Goal: Check status

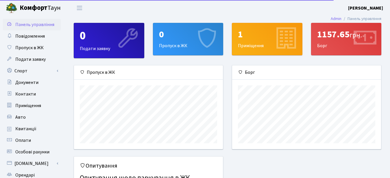
scroll to position [84, 149]
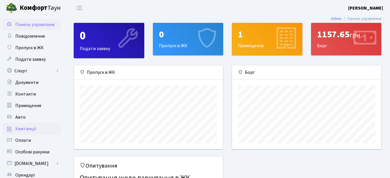
click at [23, 129] on span "Квитанції" at bounding box center [25, 129] width 21 height 6
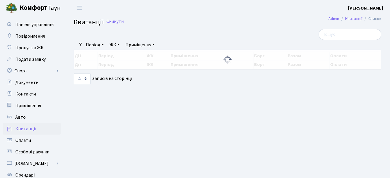
select select "25"
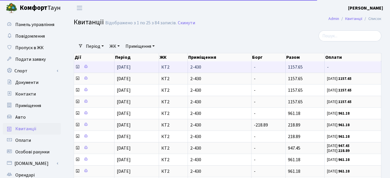
click at [77, 67] on icon at bounding box center [77, 67] width 5 height 5
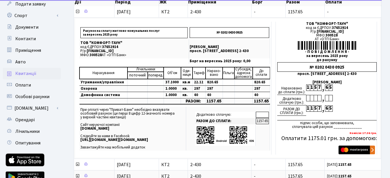
scroll to position [64, 0]
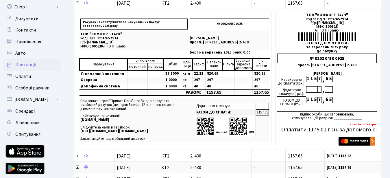
click at [23, 65] on span "Квитанції" at bounding box center [25, 65] width 21 height 6
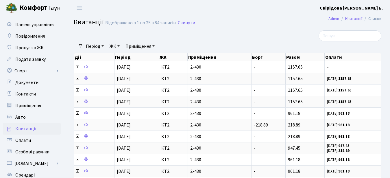
select select "25"
